Goal: Find specific page/section

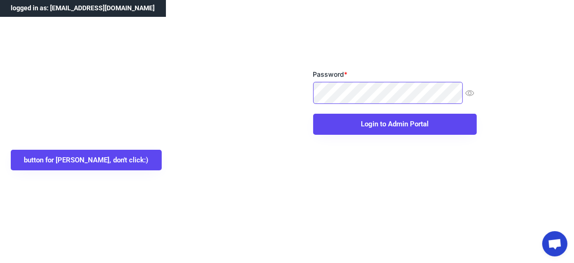
scroll to position [6, 0]
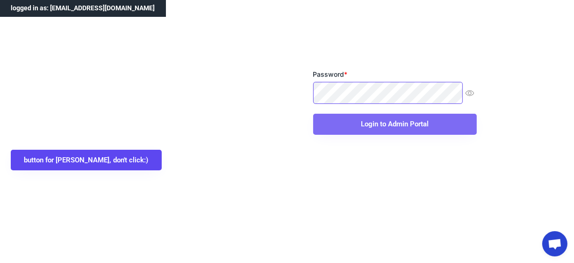
click at [346, 127] on button "Login to Admin Portal" at bounding box center [395, 124] width 164 height 21
click at [350, 125] on button "Login to Admin Portal" at bounding box center [395, 124] width 164 height 21
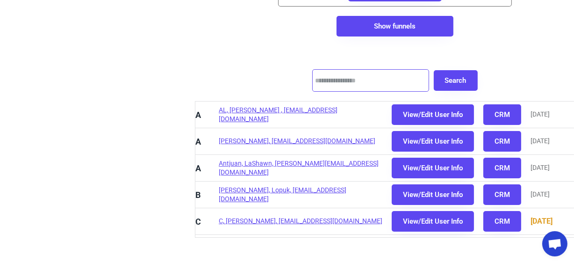
scroll to position [212, 0]
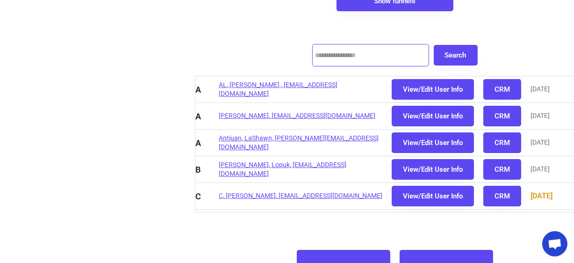
click at [344, 55] on input "input" at bounding box center [370, 55] width 117 height 22
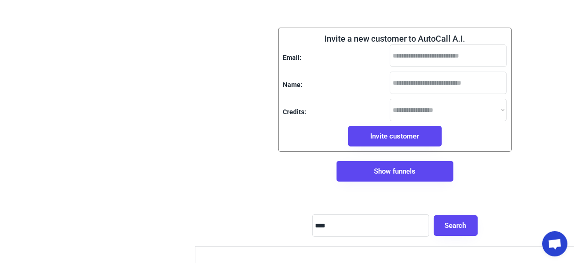
scroll to position [85, 0]
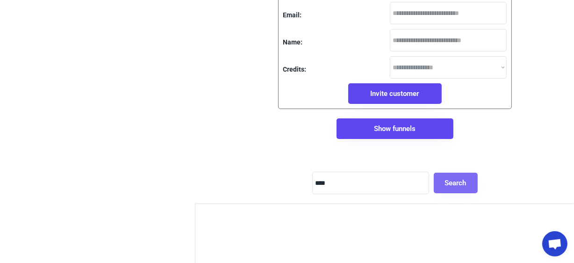
click at [452, 184] on button "Search" at bounding box center [456, 182] width 44 height 21
click at [377, 186] on input "input" at bounding box center [370, 183] width 117 height 22
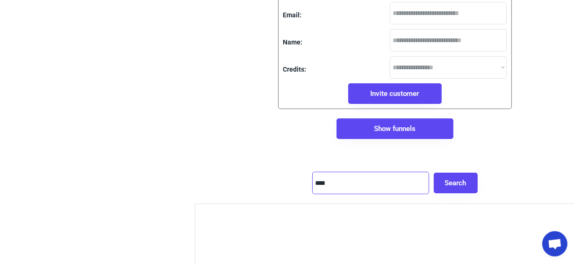
click at [360, 192] on input "input" at bounding box center [370, 183] width 117 height 22
type input "**********"
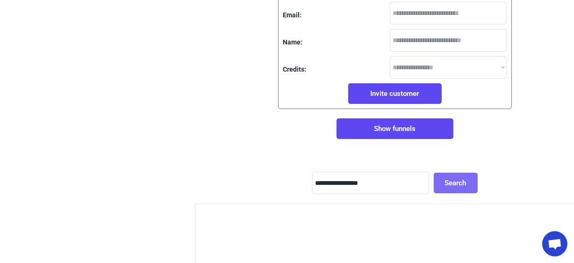
click at [438, 186] on button "Search" at bounding box center [456, 182] width 44 height 21
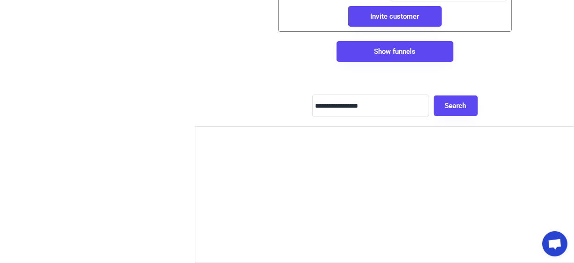
scroll to position [127, 0]
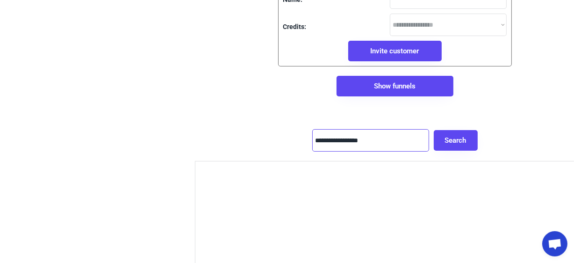
click at [344, 144] on input "input" at bounding box center [370, 140] width 117 height 22
click at [377, 140] on input "input" at bounding box center [370, 140] width 117 height 22
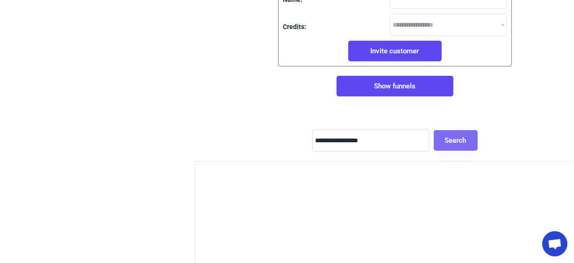
click at [443, 142] on button "Search" at bounding box center [456, 140] width 44 height 21
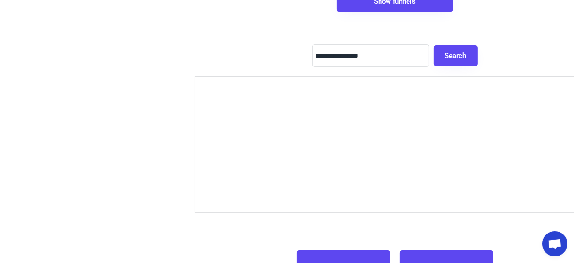
scroll to position [212, 0]
click at [357, 54] on input "input" at bounding box center [370, 55] width 117 height 22
click at [443, 51] on button "Search" at bounding box center [456, 55] width 44 height 21
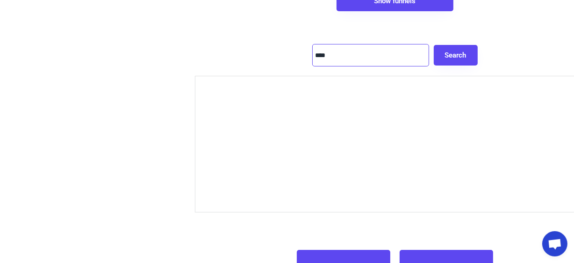
click at [341, 62] on input "input" at bounding box center [370, 55] width 117 height 22
type input "*********"
